Goal: Task Accomplishment & Management: Manage account settings

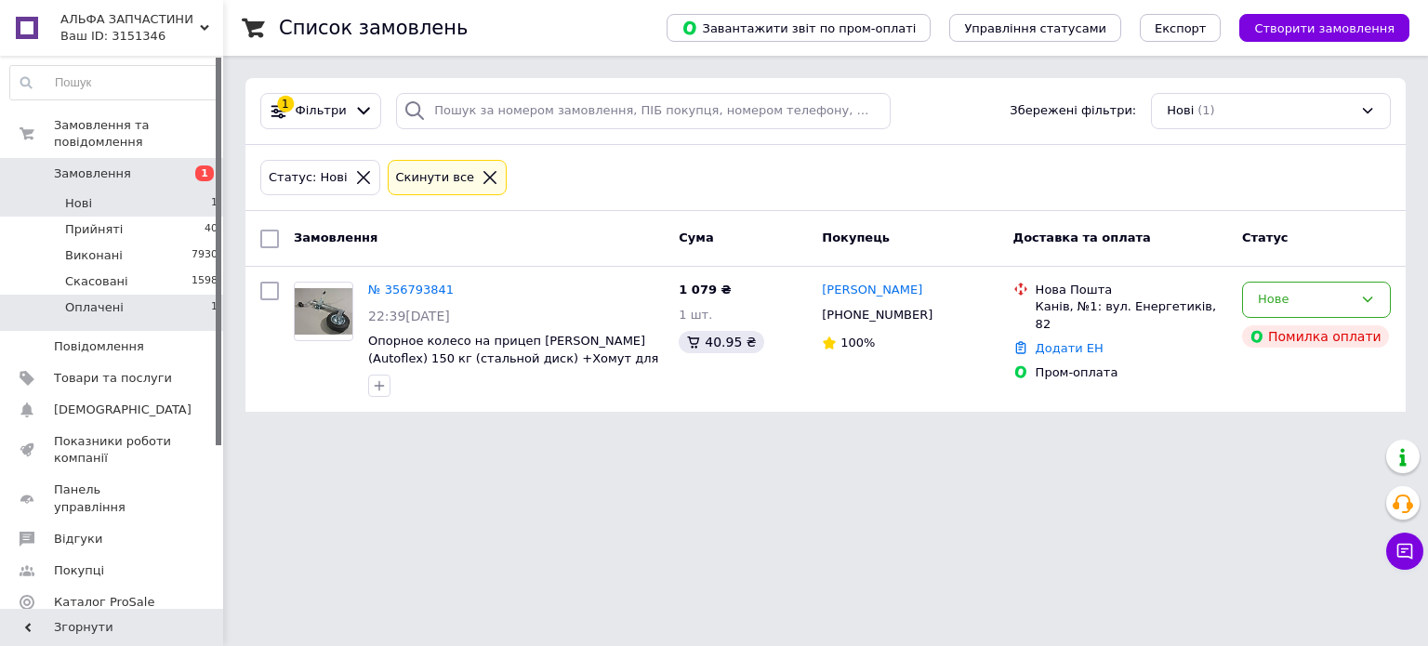
click at [144, 295] on li "Оплачені 1" at bounding box center [114, 312] width 229 height 35
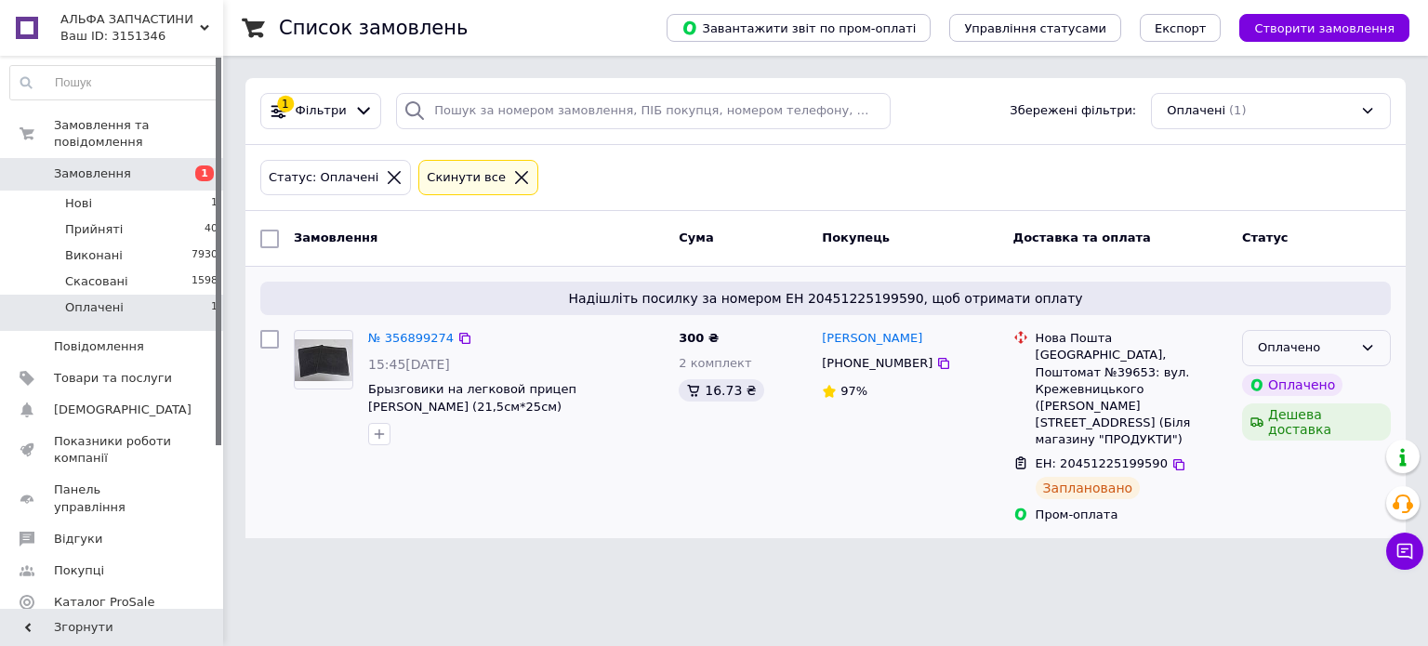
click at [1315, 345] on div "Оплачено" at bounding box center [1305, 348] width 95 height 20
click at [1307, 378] on li "Прийнято" at bounding box center [1316, 387] width 147 height 34
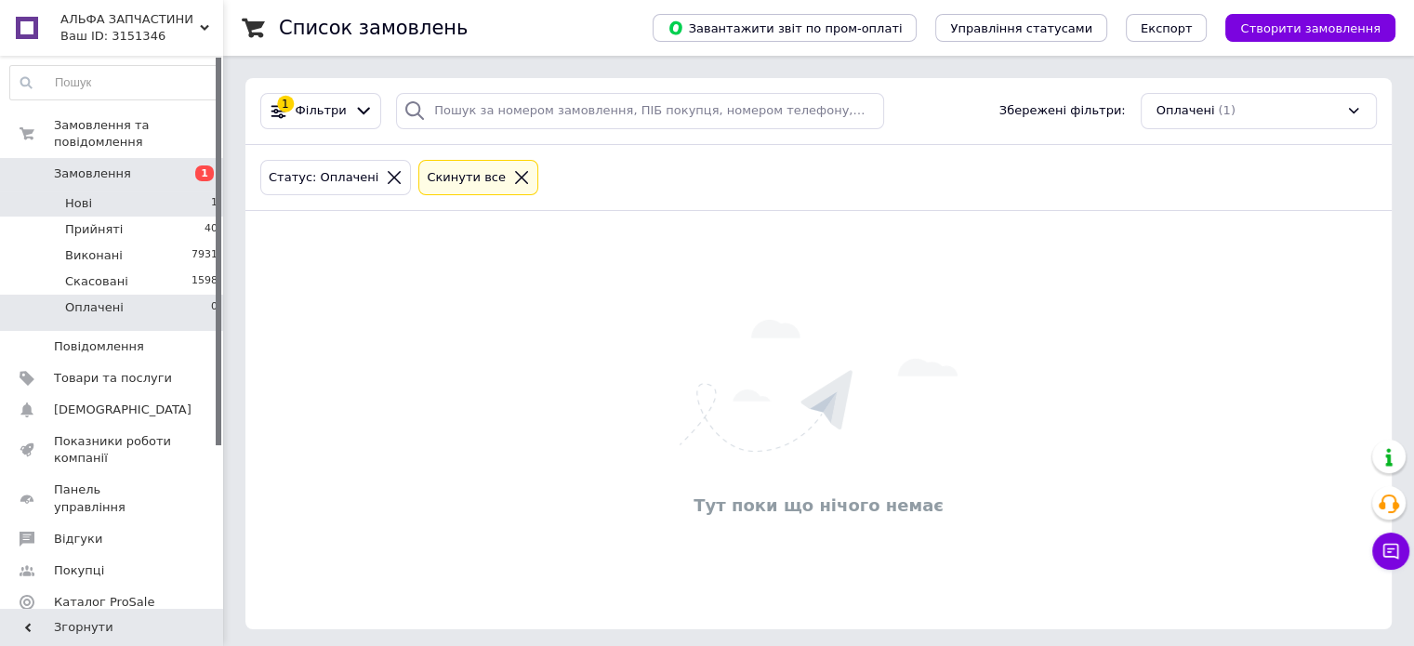
click at [144, 191] on li "Нові 1" at bounding box center [114, 204] width 229 height 26
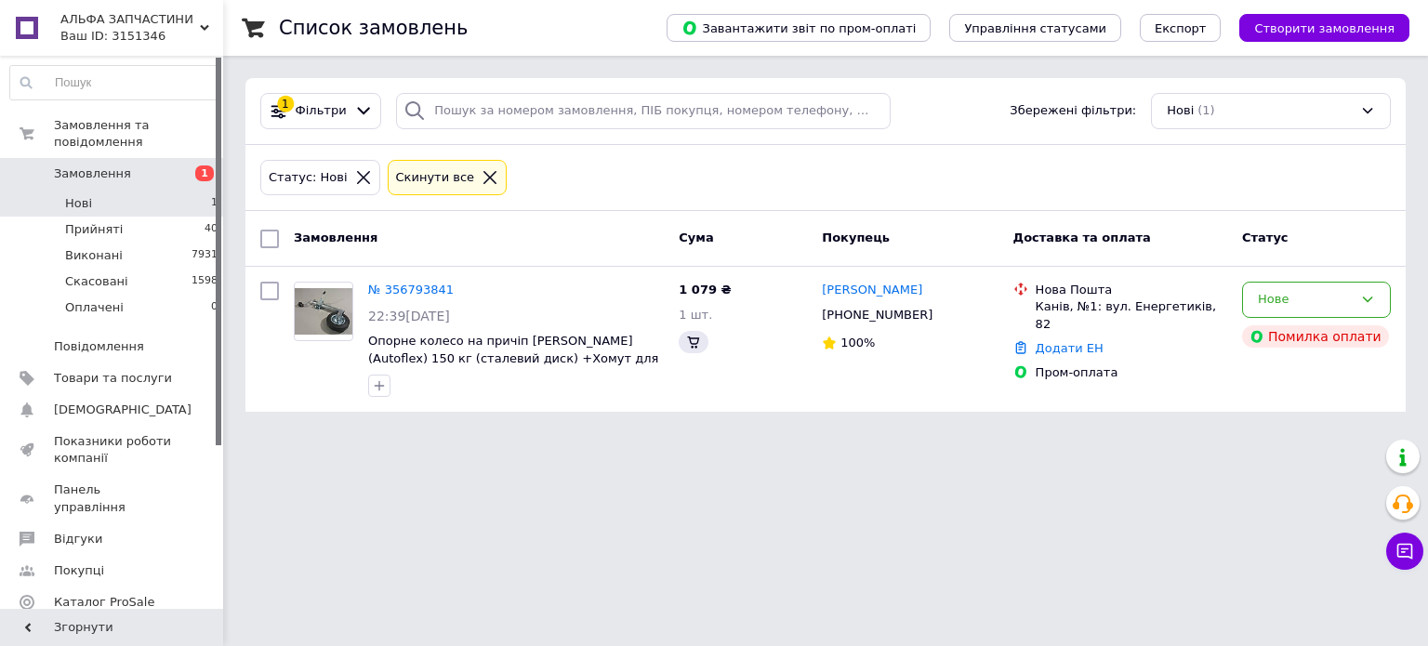
click at [130, 194] on li "Нові 1" at bounding box center [114, 204] width 229 height 26
click at [135, 217] on li "Прийняті 40" at bounding box center [114, 230] width 229 height 26
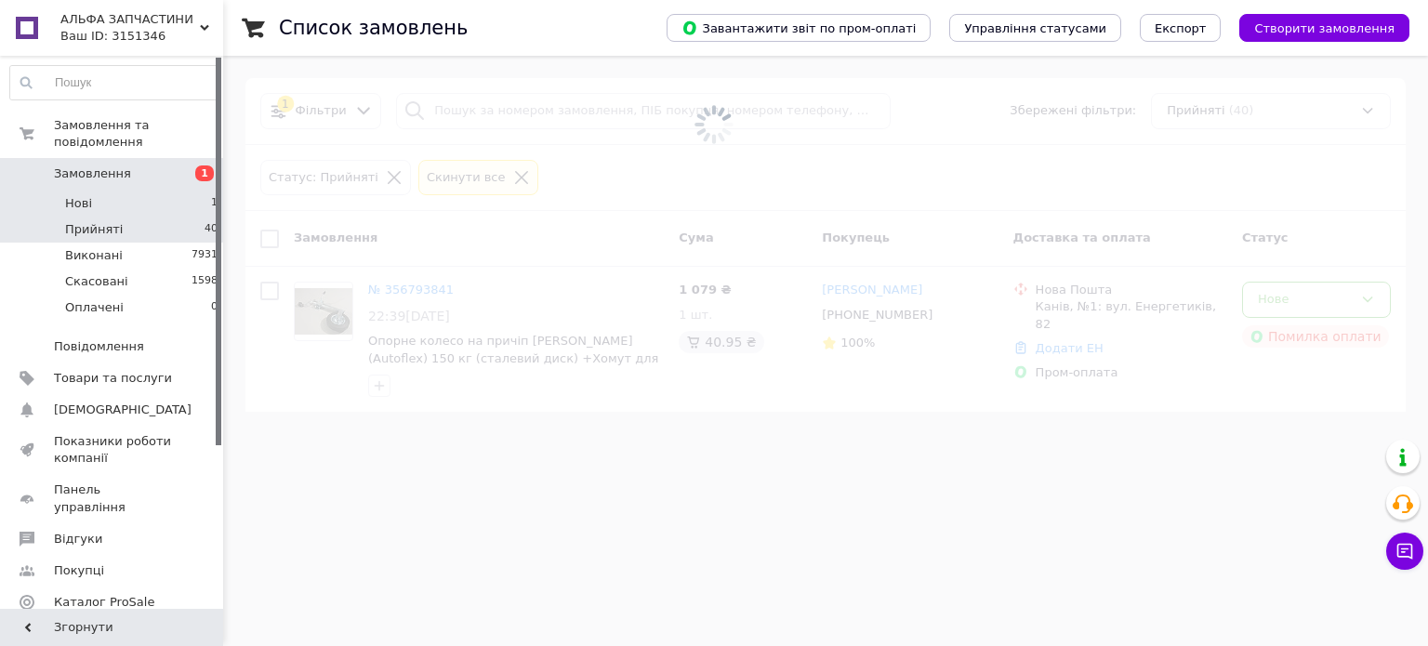
click at [137, 191] on li "Нові 1" at bounding box center [114, 204] width 229 height 26
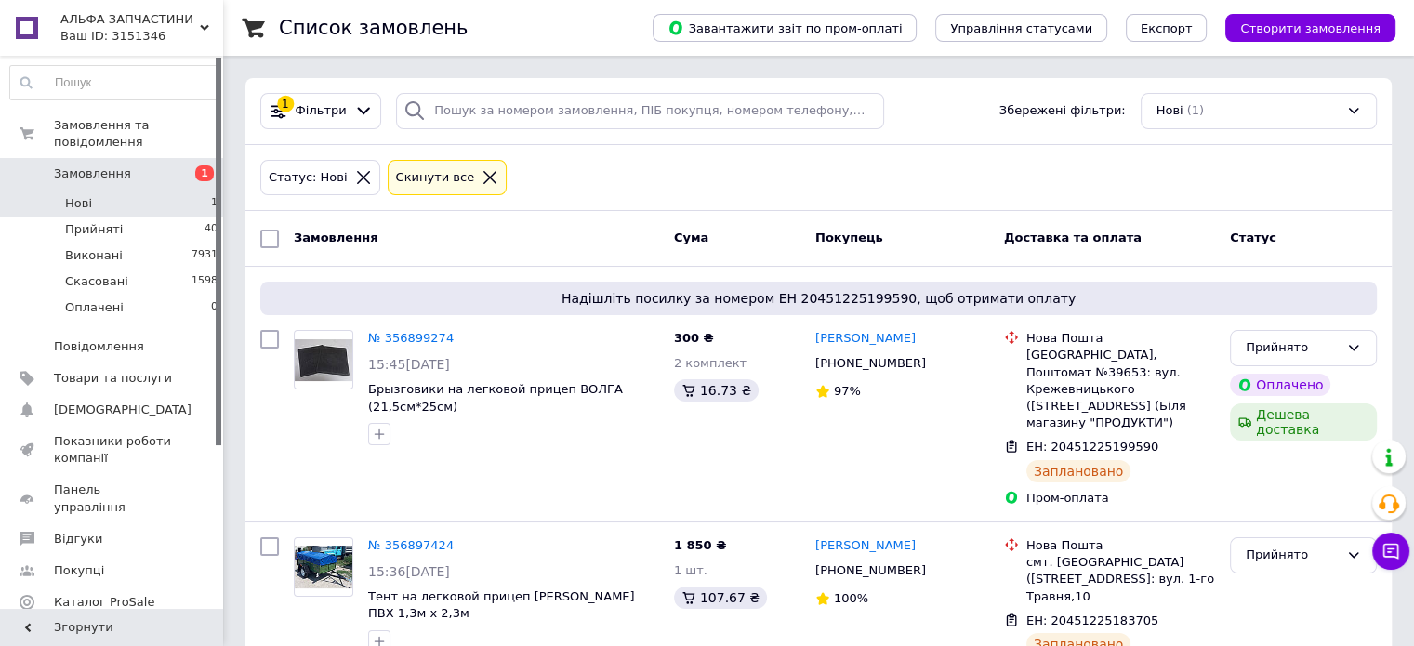
click at [143, 191] on li "Нові 1" at bounding box center [114, 204] width 229 height 26
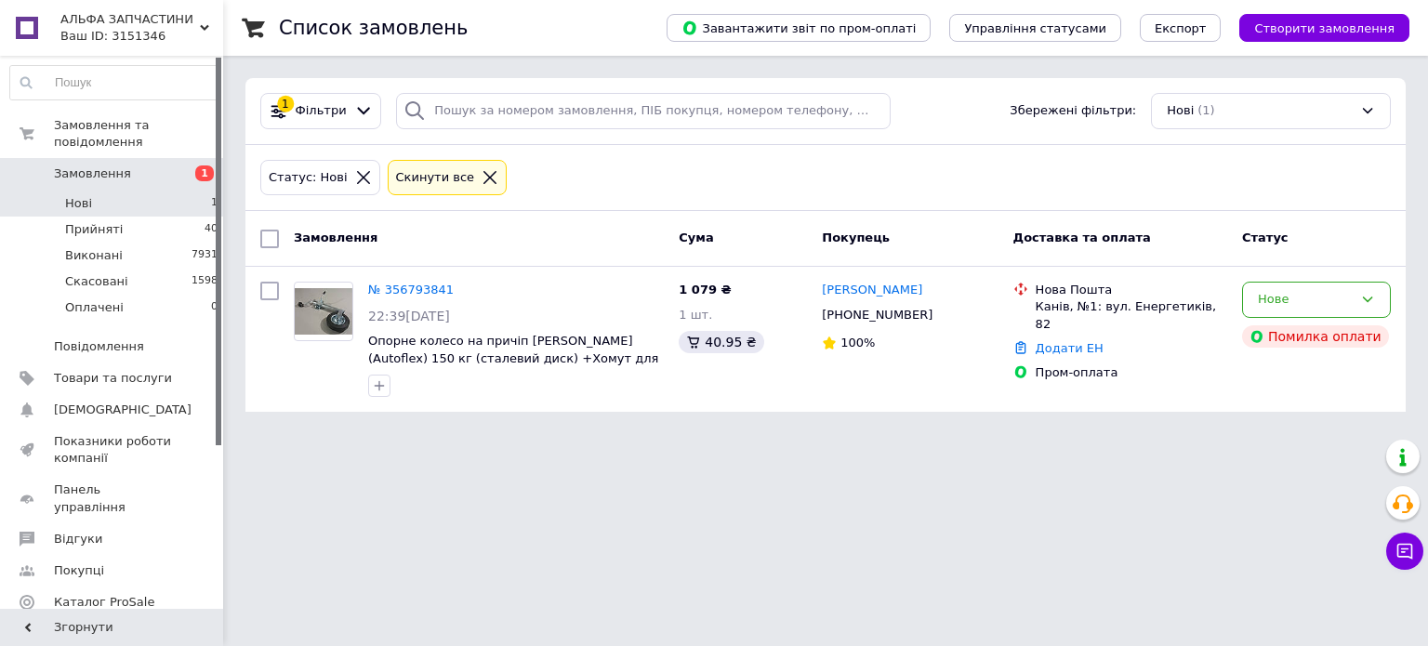
click at [173, 191] on li "Нові 1" at bounding box center [114, 204] width 229 height 26
click at [137, 295] on li "Оплачені 0" at bounding box center [114, 312] width 229 height 35
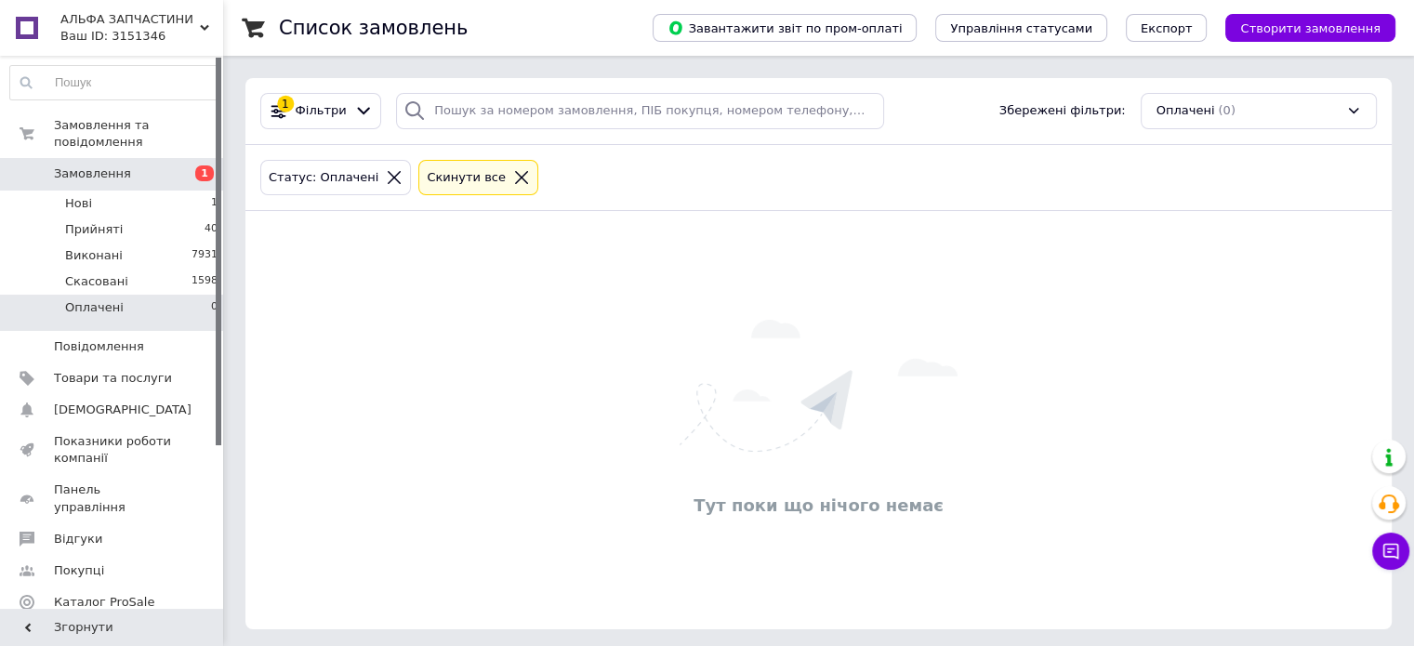
drag, startPoint x: 137, startPoint y: 285, endPoint x: 98, endPoint y: 289, distance: 39.2
click at [98, 299] on span "Оплачені" at bounding box center [94, 307] width 59 height 17
